Goal: Find specific page/section: Find specific page/section

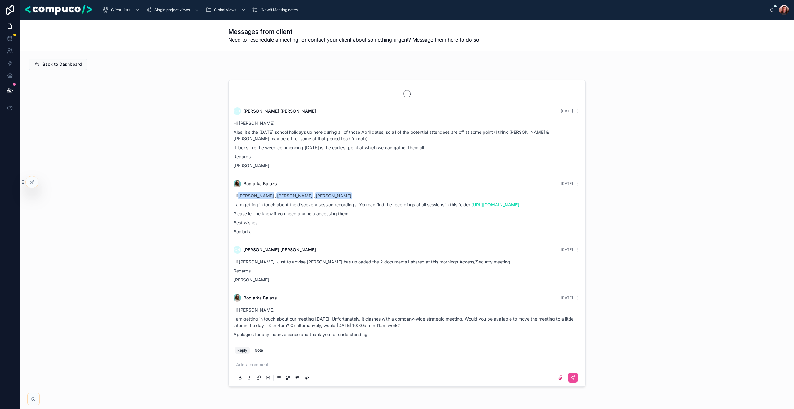
scroll to position [1114, 0]
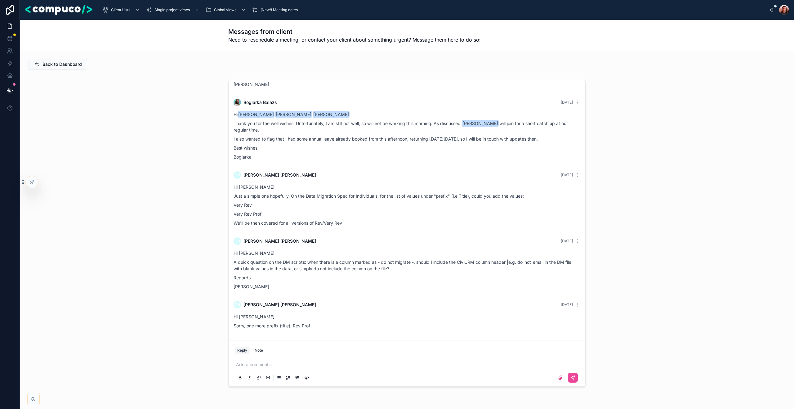
click at [175, 13] on div "Single project views" at bounding box center [173, 10] width 55 height 10
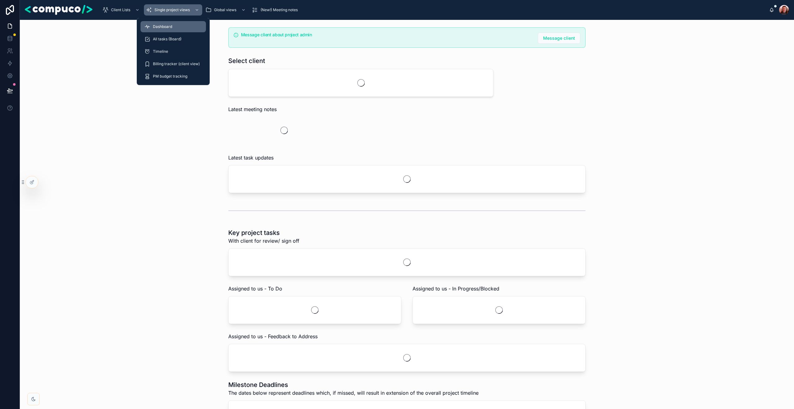
click at [173, 31] on div "Dashboard" at bounding box center [173, 27] width 58 height 10
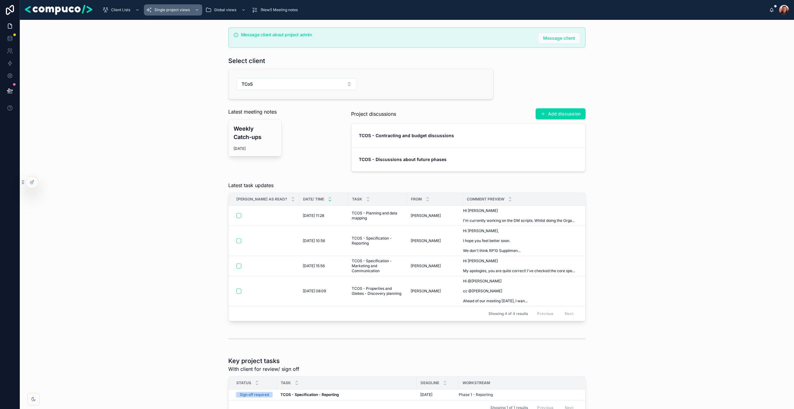
click at [274, 78] on div "TCoS" at bounding box center [361, 84] width 265 height 30
click at [271, 82] on button "TCoS" at bounding box center [296, 84] width 121 height 12
type input "***"
click at [407, 159] on strong "TCOS - Discussions about future phases" at bounding box center [403, 159] width 88 height 5
